Goal: Task Accomplishment & Management: Use online tool/utility

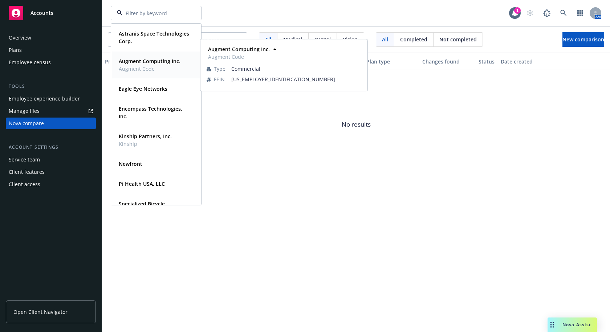
click at [138, 71] on span "Augment Code" at bounding box center [150, 69] width 62 height 8
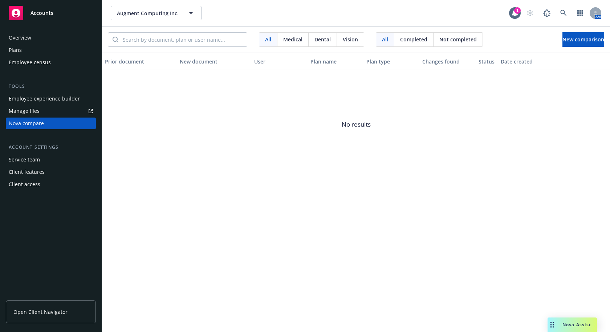
click at [36, 98] on div "Employee experience builder" at bounding box center [44, 99] width 71 height 12
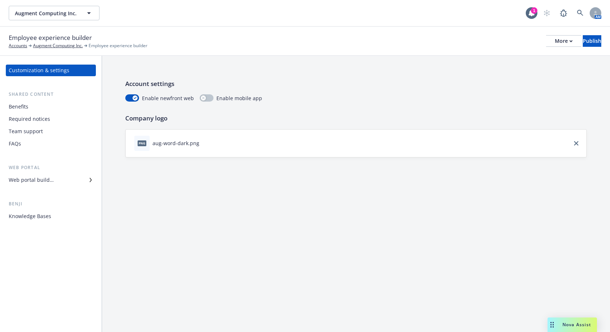
click at [42, 179] on div "Web portal builder" at bounding box center [31, 180] width 45 height 12
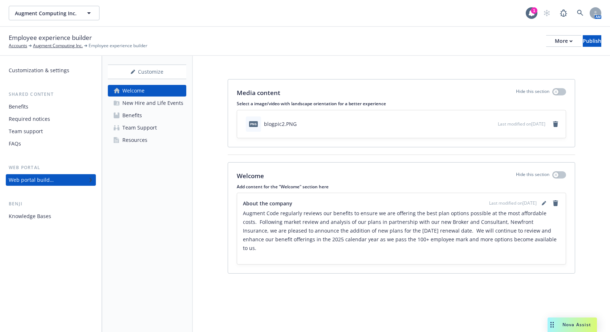
click at [164, 104] on div "New Hire and Life Events" at bounding box center [152, 103] width 61 height 12
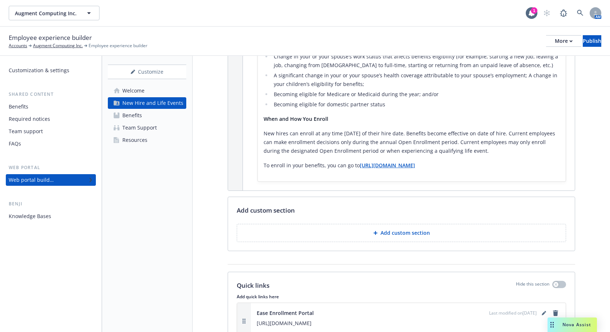
scroll to position [521, 0]
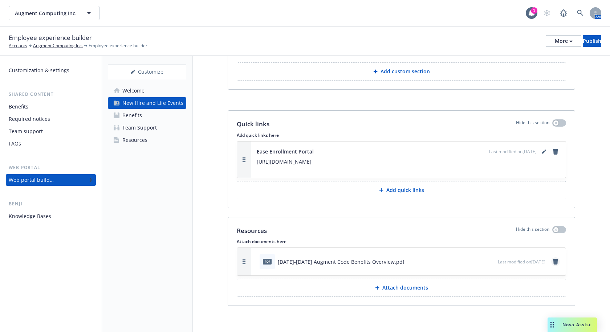
click at [553, 263] on icon "remove" at bounding box center [555, 262] width 5 height 6
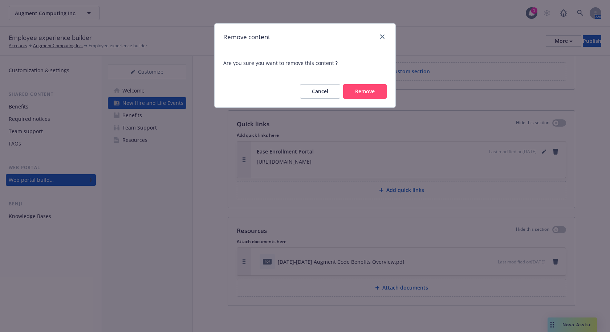
click at [368, 93] on button "Remove" at bounding box center [365, 91] width 44 height 15
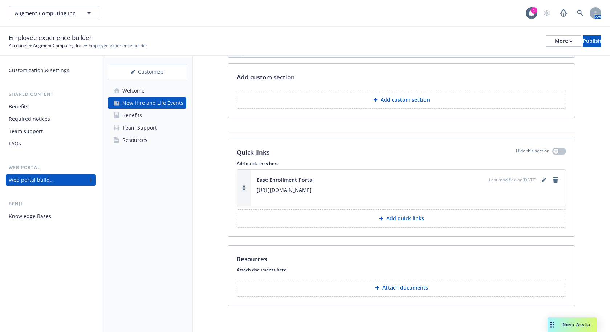
click at [389, 285] on p "Attach documents" at bounding box center [405, 287] width 46 height 7
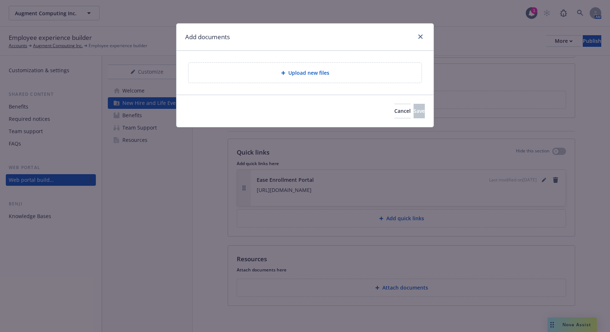
click at [310, 68] on div "Upload new files" at bounding box center [304, 73] width 233 height 20
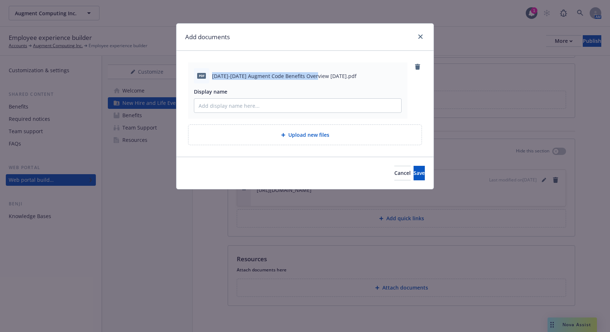
drag, startPoint x: 316, startPoint y: 75, endPoint x: 210, endPoint y: 74, distance: 105.9
click at [210, 74] on div "pdf [DATE]-[DATE] Augment Code Benefits Overview [DATE].pdf" at bounding box center [298, 75] width 208 height 15
copy span "[DATE]-[DATE] Augment Code Benefits Overview"
click at [268, 110] on input "Display name" at bounding box center [297, 106] width 207 height 14
paste input "[DATE]-[DATE] Augment Code Benefits Overview"
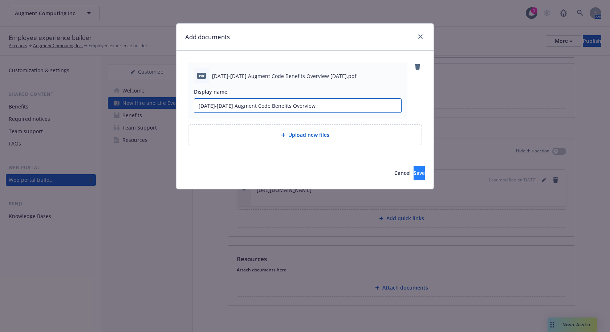
type input "[DATE]-[DATE] Augment Code Benefits Overview"
click at [413, 175] on button "Save" at bounding box center [418, 173] width 11 height 15
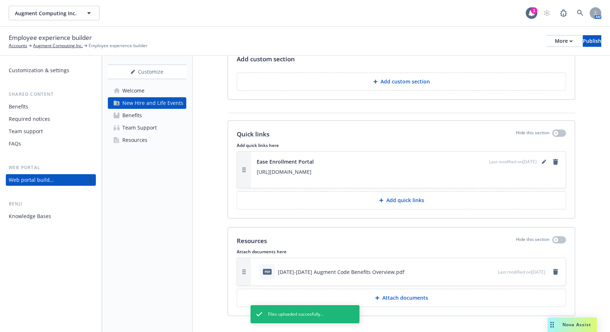
scroll to position [521, 0]
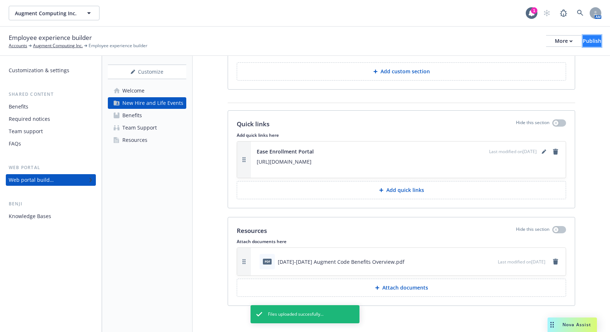
click at [583, 41] on div "Publish" at bounding box center [591, 41] width 19 height 11
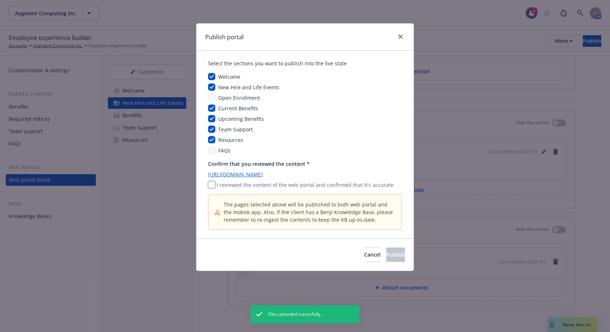
click at [212, 183] on input "checkbox" at bounding box center [211, 184] width 7 height 7
checkbox input "true"
click at [386, 259] on button "Publish" at bounding box center [395, 254] width 19 height 15
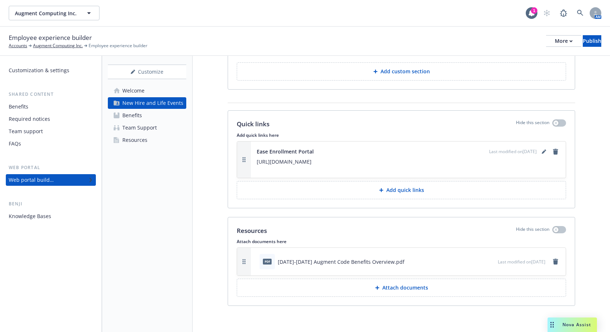
click at [149, 139] on link "Resources" at bounding box center [147, 140] width 78 height 12
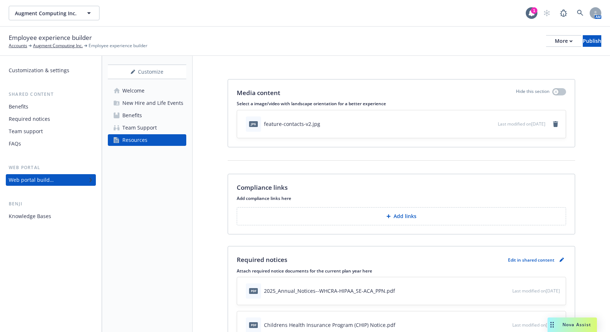
click at [275, 24] on div "Augment Computing Inc. Augment Computing Inc. 1 AM" at bounding box center [305, 13] width 610 height 26
click at [316, 26] on div "Augment Computing Inc. Augment Computing Inc. 1 AM" at bounding box center [305, 13] width 610 height 27
click at [144, 126] on div "Team Support" at bounding box center [139, 128] width 34 height 12
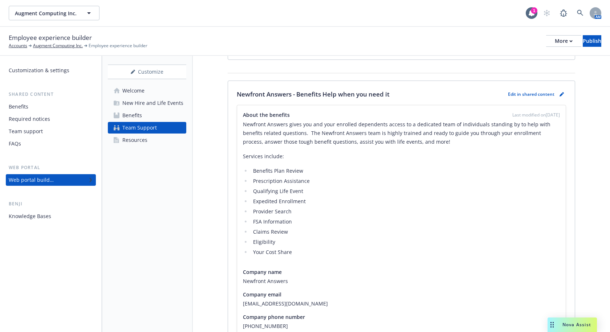
scroll to position [109, 0]
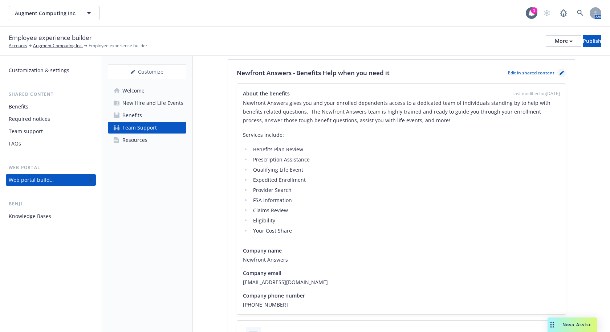
click at [557, 75] on link "pencil" at bounding box center [561, 73] width 9 height 9
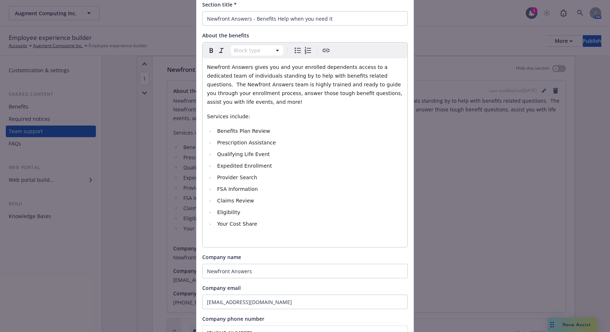
scroll to position [145, 0]
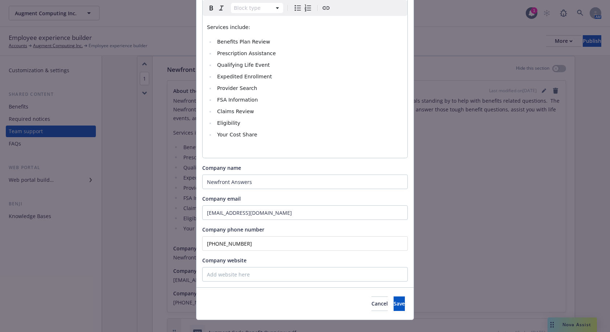
click at [260, 236] on input "[PHONE_NUMBER]" at bounding box center [304, 243] width 205 height 15
drag, startPoint x: 271, startPoint y: 236, endPoint x: 160, endPoint y: 234, distance: 111.4
click at [160, 234] on div "Edit custom section Section title * Newfront Answers - Benefits Help when you n…" at bounding box center [305, 166] width 610 height 332
paste input "511-9006"
type input "[PHONE_NUMBER]"
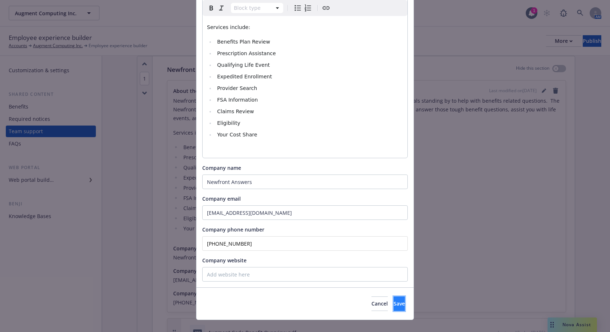
click at [393, 300] on span "Save" at bounding box center [398, 303] width 11 height 7
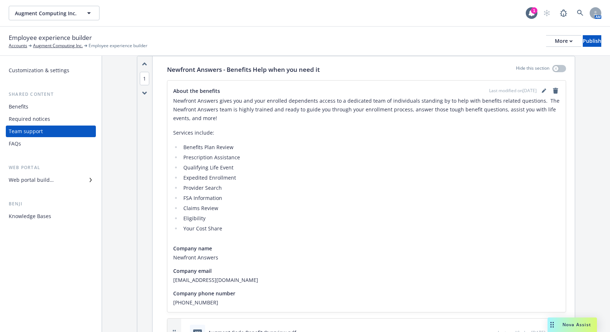
click at [322, 45] on div "Employee experience builder Accounts Augment Computing Inc. Employee experience…" at bounding box center [305, 41] width 592 height 16
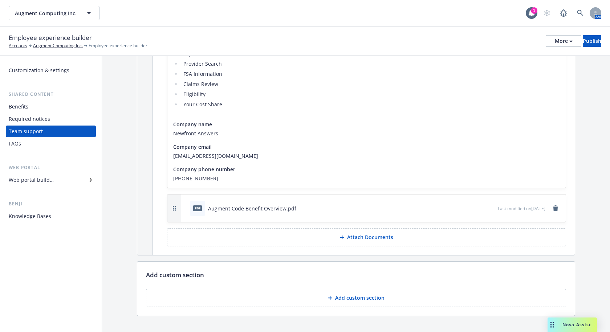
scroll to position [160, 0]
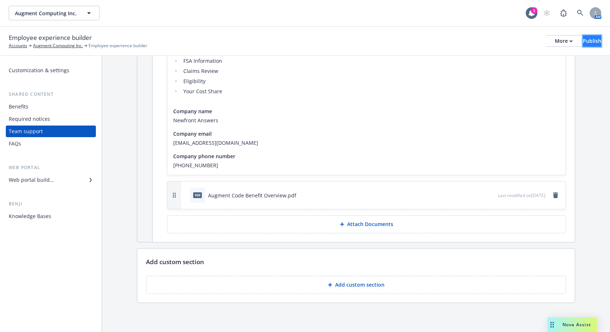
click at [582, 41] on div "Publish" at bounding box center [591, 41] width 19 height 11
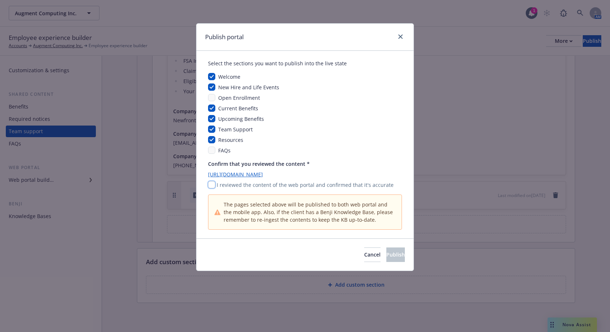
click at [212, 185] on input "checkbox" at bounding box center [211, 184] width 7 height 7
checkbox input "true"
click at [386, 254] on span "Publish" at bounding box center [395, 254] width 19 height 7
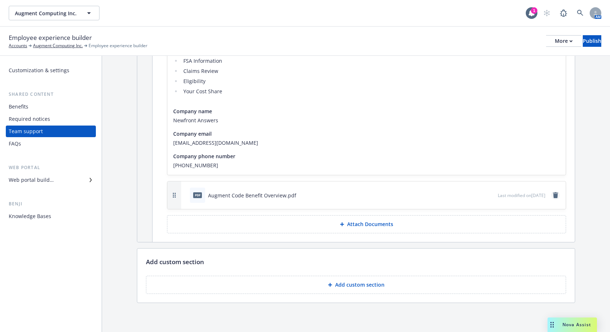
click at [553, 194] on icon "remove" at bounding box center [555, 195] width 5 height 6
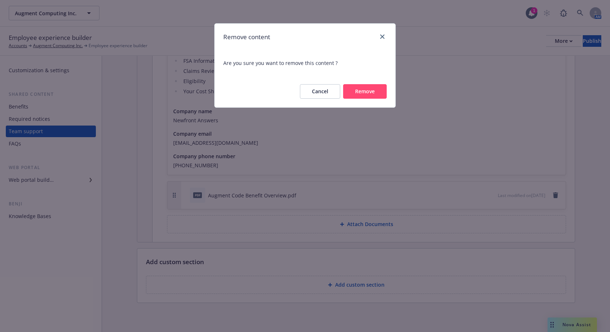
click at [370, 92] on button "Remove" at bounding box center [365, 91] width 44 height 15
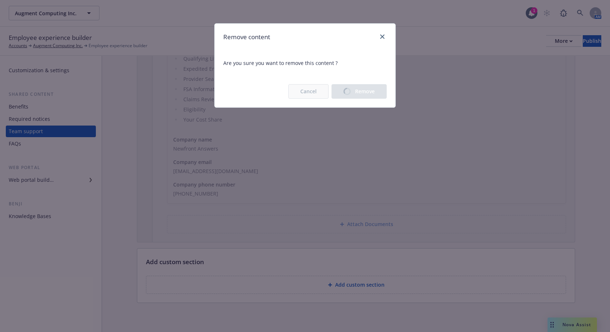
scroll to position [132, 0]
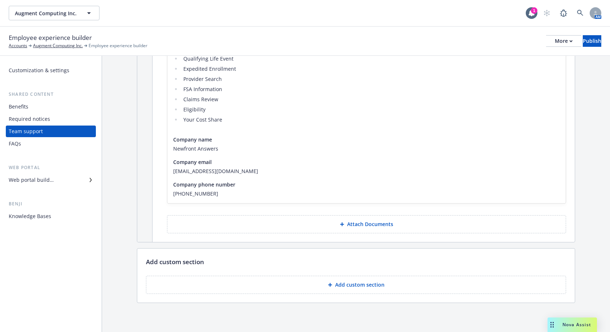
click at [399, 222] on button "Attach Documents" at bounding box center [366, 224] width 399 height 18
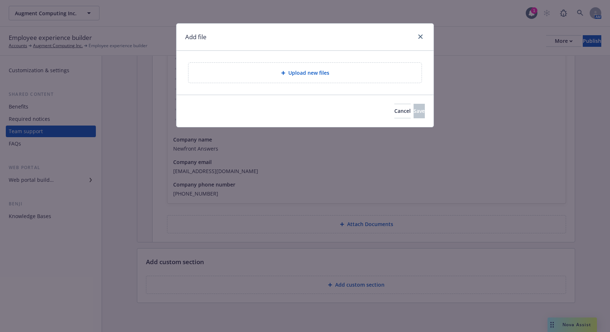
click at [363, 75] on div "Upload new files" at bounding box center [304, 73] width 221 height 8
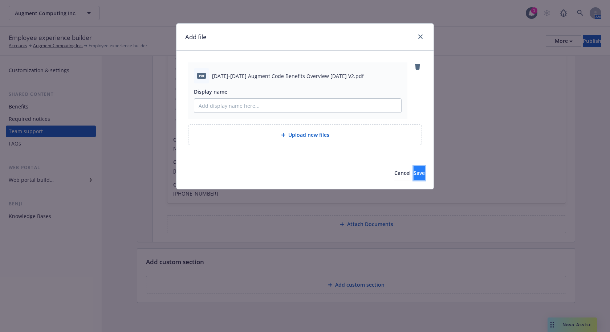
click at [413, 179] on button "Save" at bounding box center [418, 173] width 11 height 15
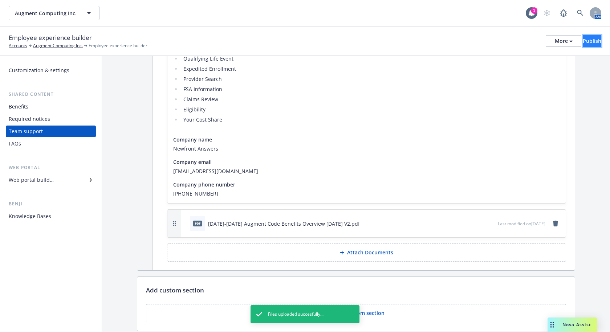
click at [582, 44] on div "Publish" at bounding box center [591, 41] width 19 height 11
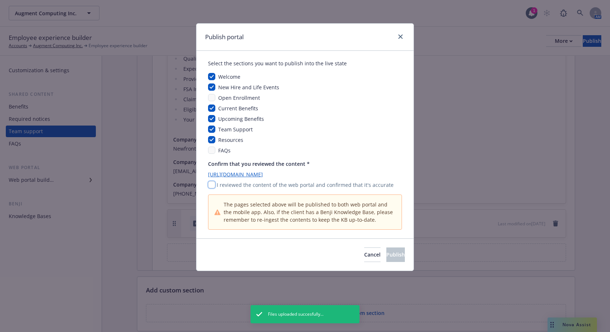
click at [210, 183] on input "checkbox" at bounding box center [211, 184] width 7 height 7
checkbox input "true"
click at [386, 250] on button "Publish" at bounding box center [395, 254] width 19 height 15
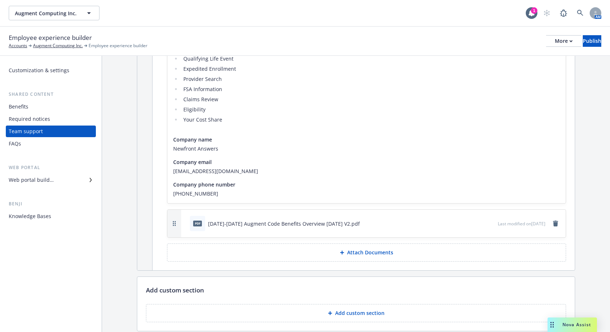
click at [205, 28] on div "Employee experience builder Accounts Augment Computing Inc. Employee experience…" at bounding box center [305, 41] width 610 height 29
click at [437, 9] on div "Augment Computing Inc. Augment Computing Inc." at bounding box center [267, 13] width 517 height 15
